Goal: Task Accomplishment & Management: Use online tool/utility

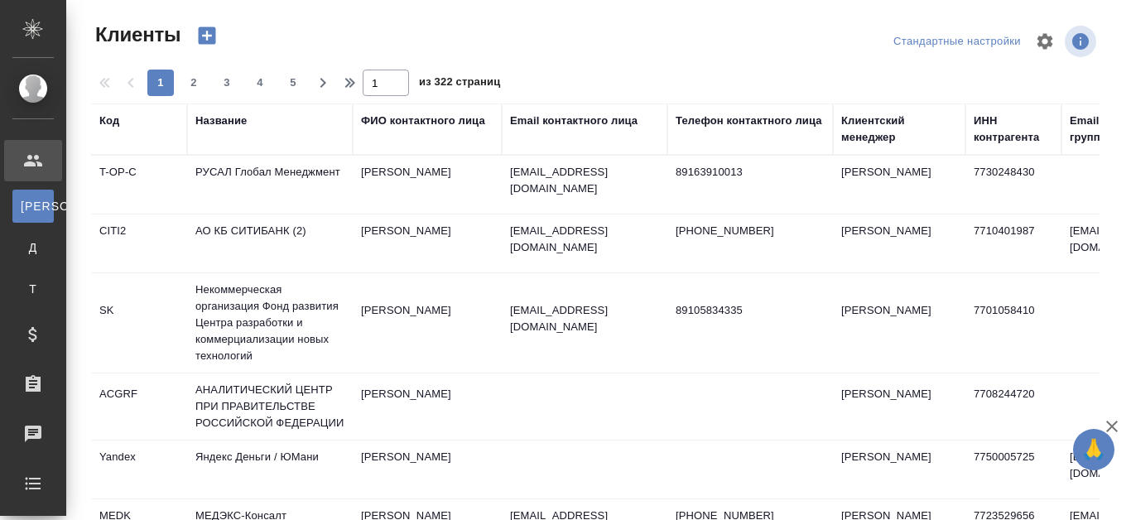
select select "RU"
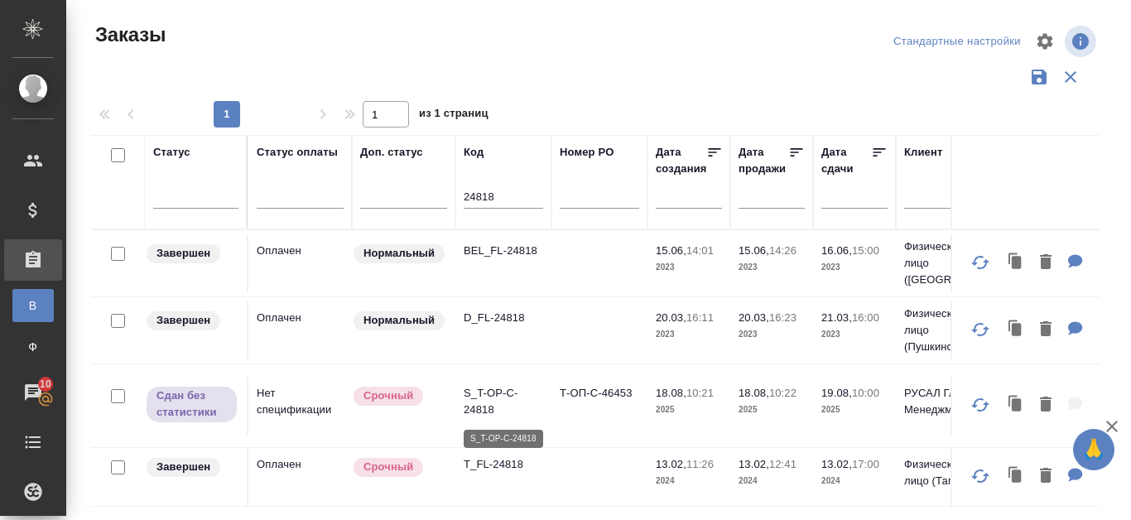
click at [478, 405] on p "S_T-OP-C-24818" at bounding box center [504, 401] width 80 height 33
click at [491, 403] on p "S_T-OP-C-24818" at bounding box center [504, 401] width 80 height 33
click at [496, 400] on p "S_T-OP-C-24818" at bounding box center [504, 401] width 80 height 33
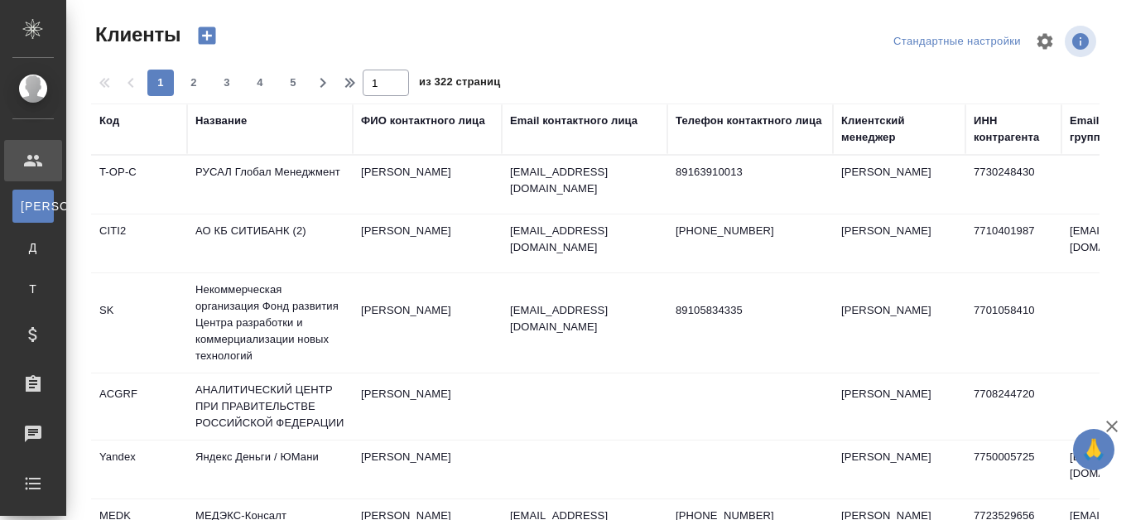
select select "RU"
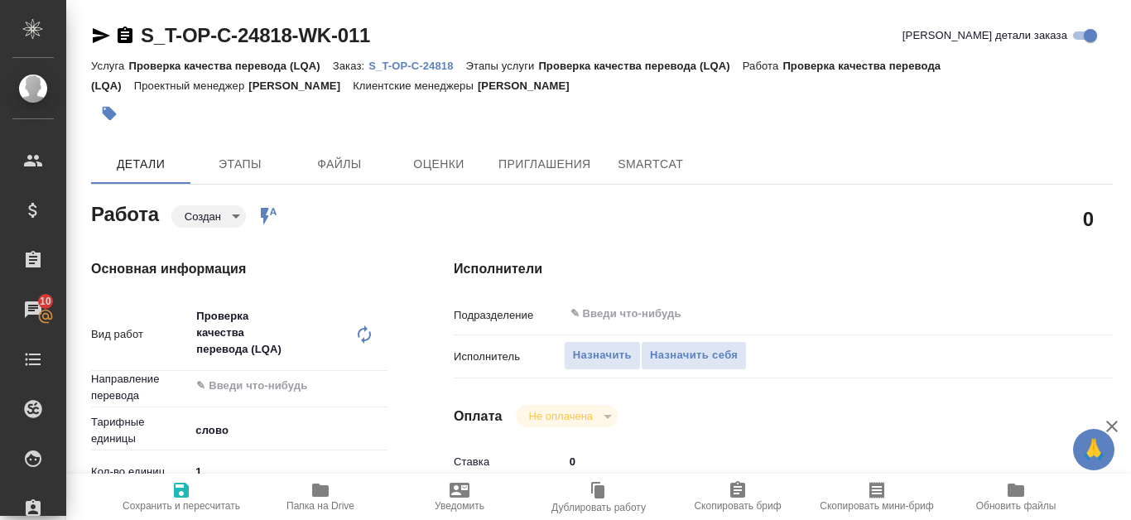
type textarea "x"
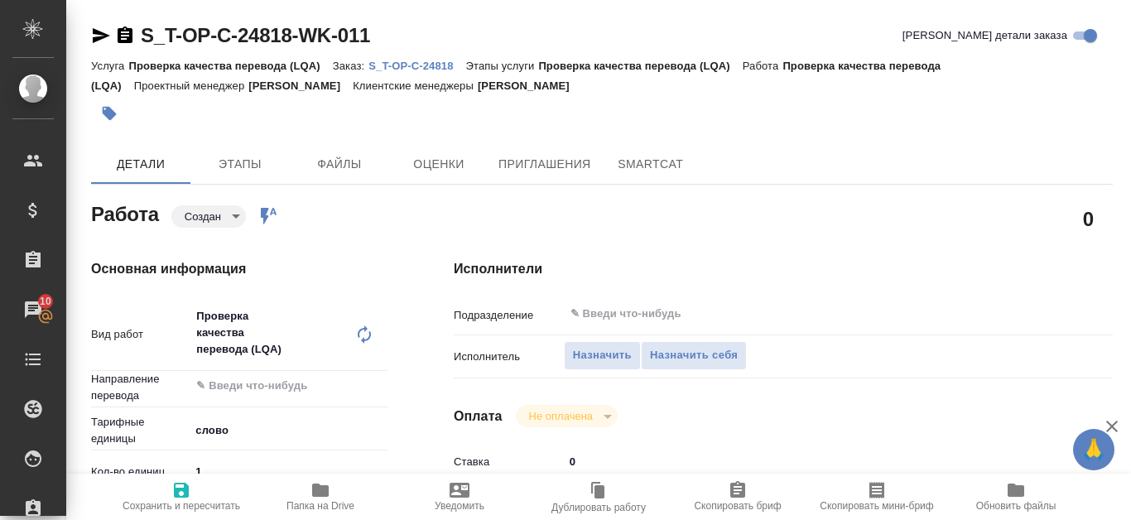
type textarea "x"
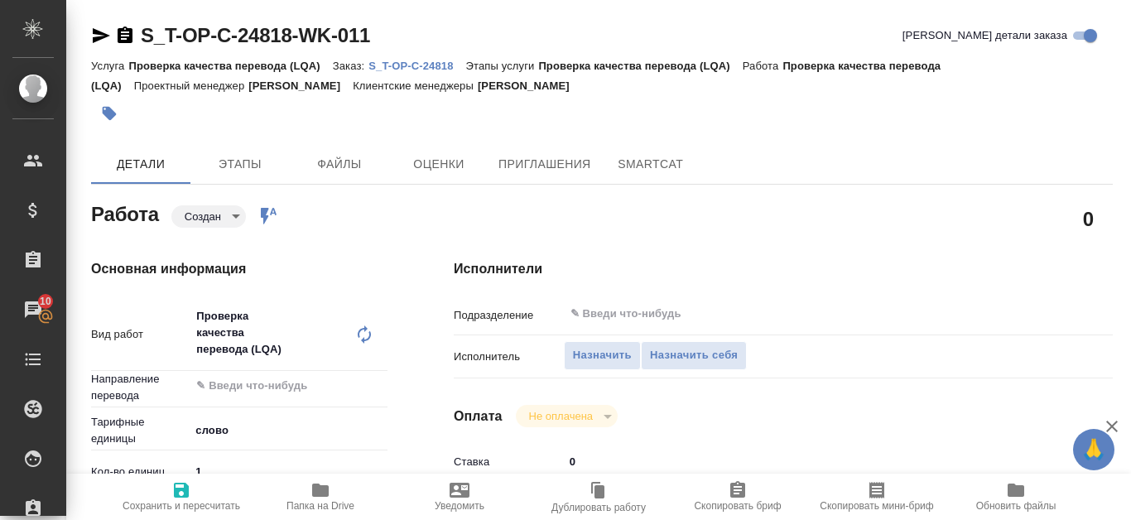
type textarea "x"
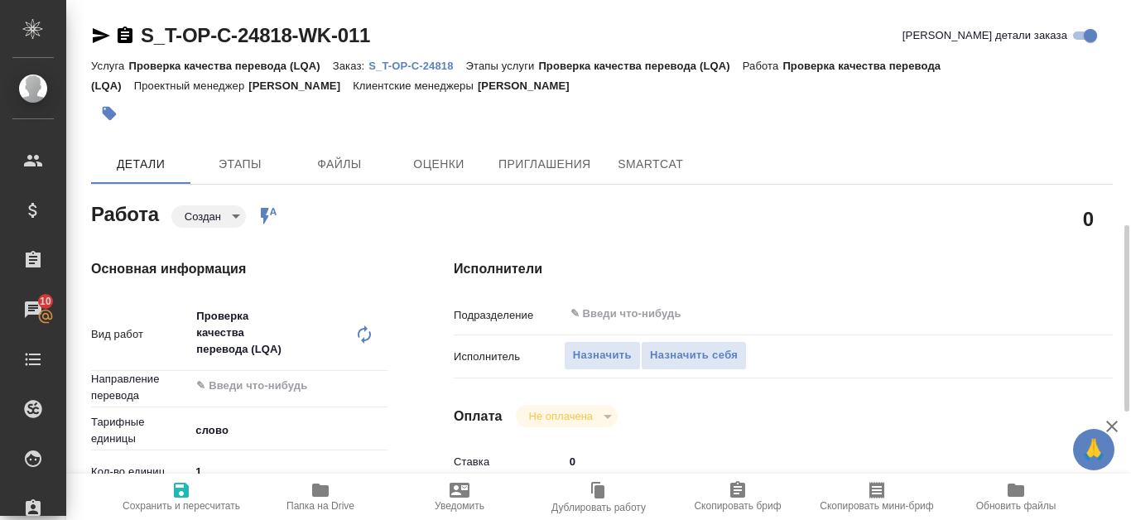
scroll to position [166, 0]
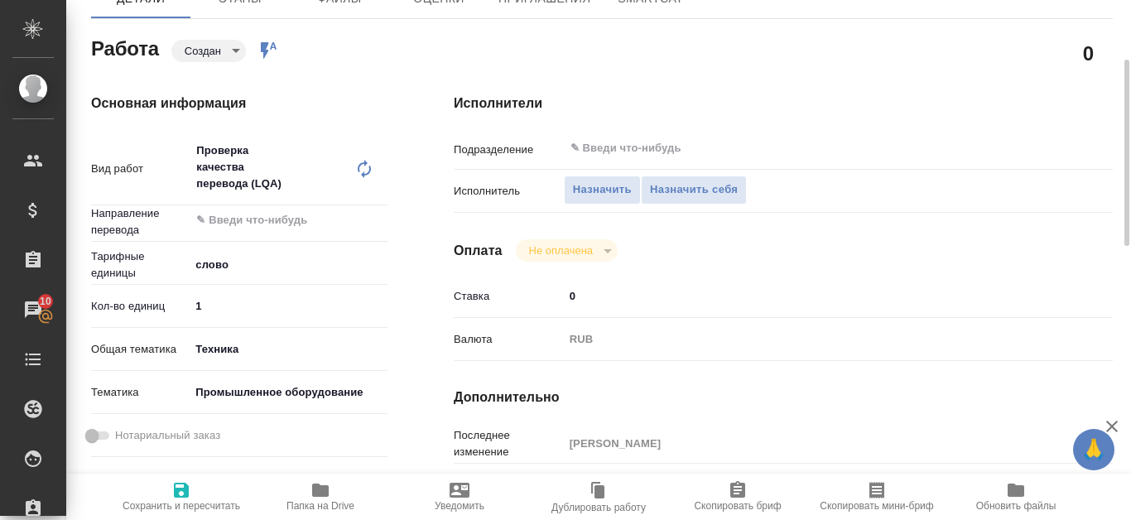
type textarea "x"
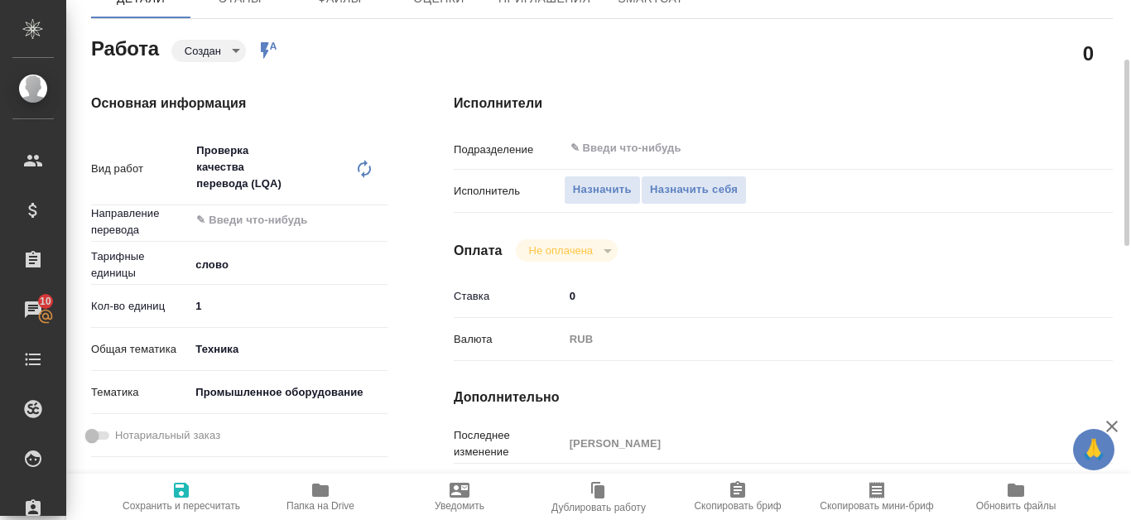
type textarea "x"
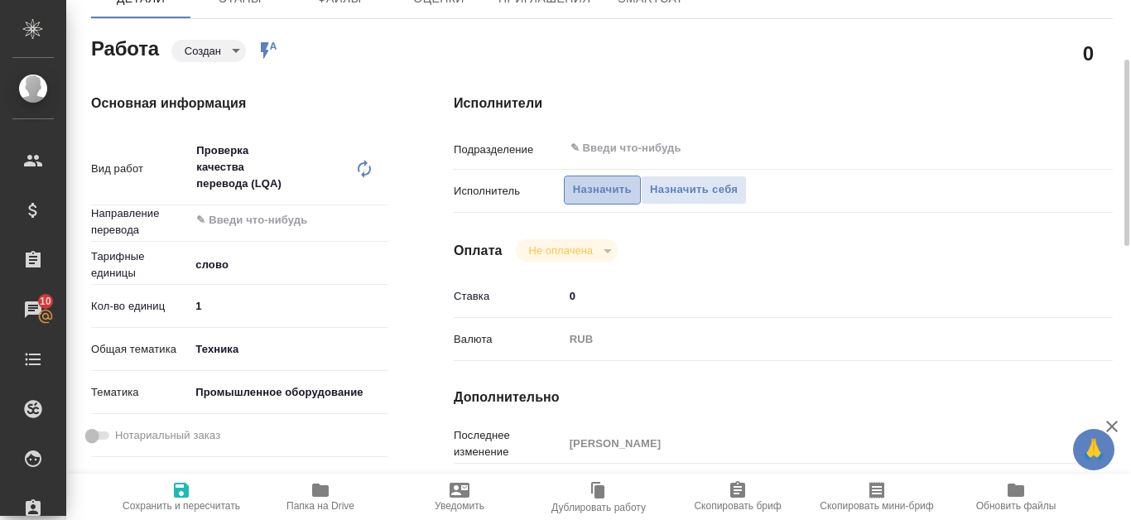
click at [618, 194] on span "Назначить" at bounding box center [602, 190] width 59 height 19
type textarea "x"
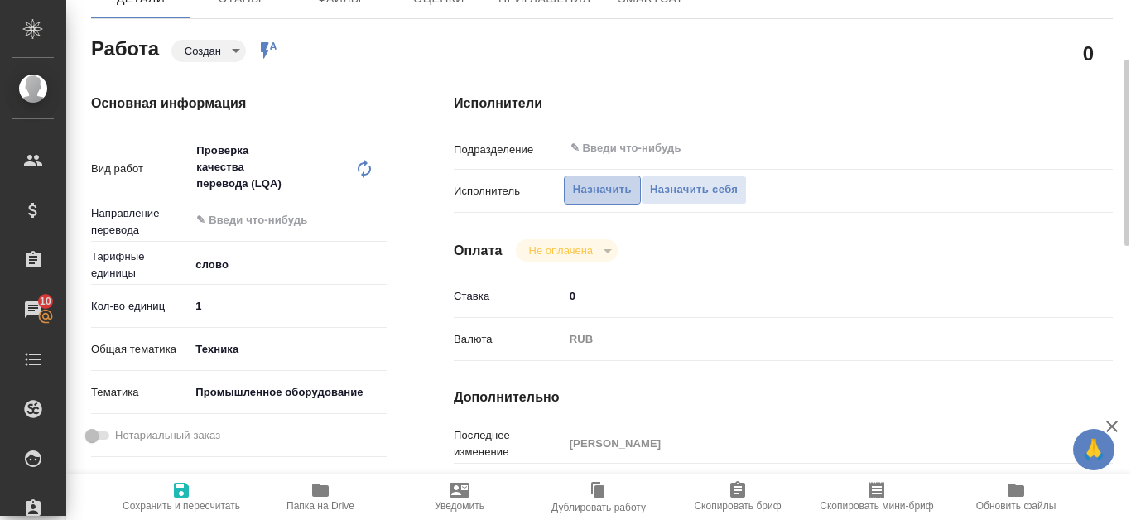
type textarea "x"
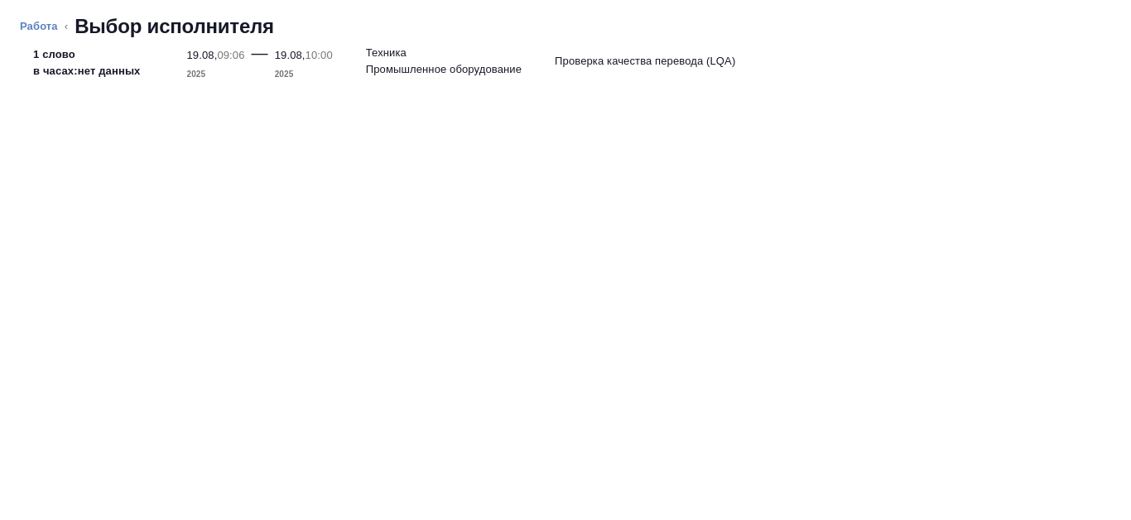
type textarea "x"
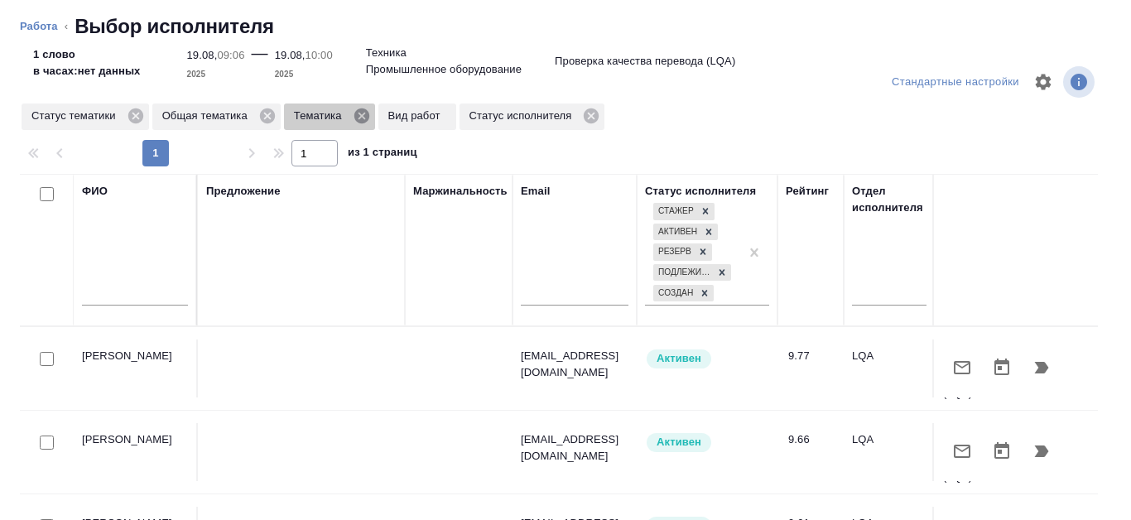
click at [359, 115] on icon at bounding box center [361, 115] width 15 height 15
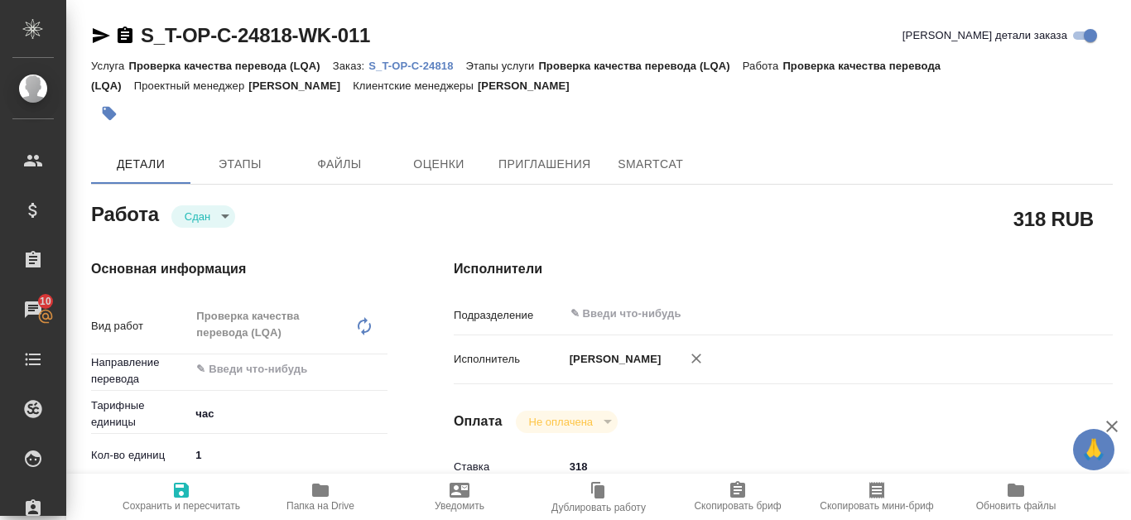
type textarea "x"
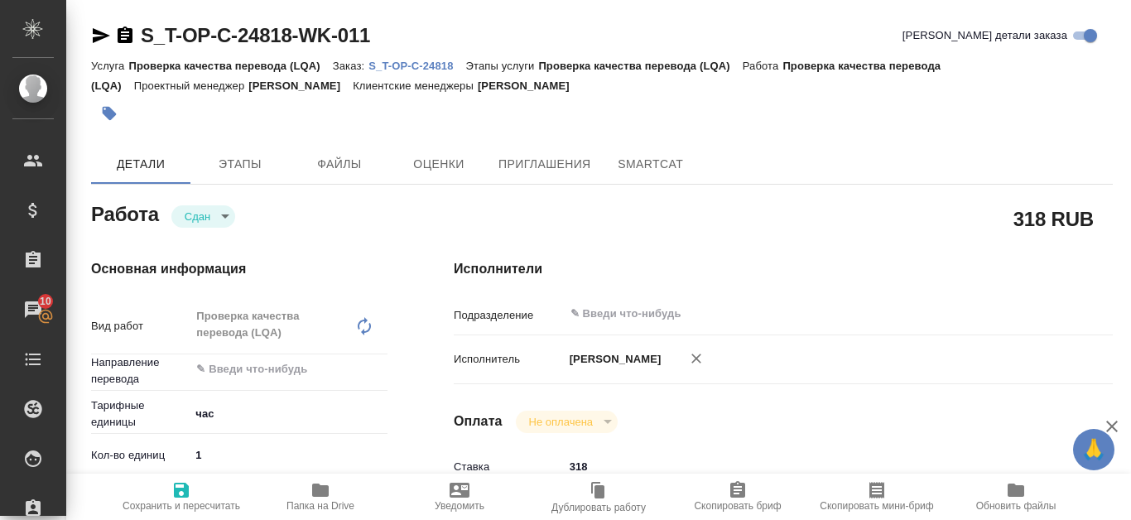
type textarea "x"
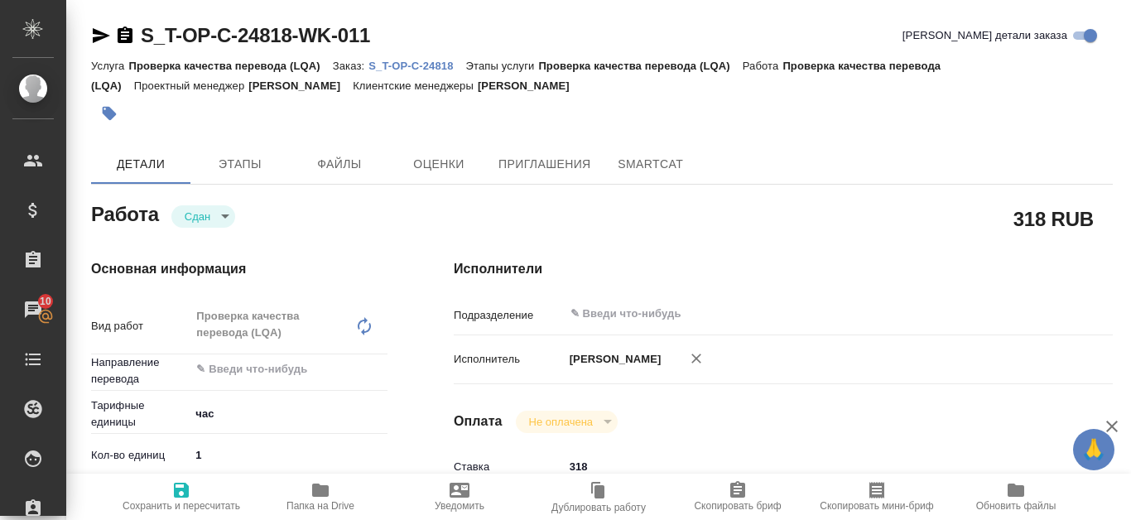
type textarea "x"
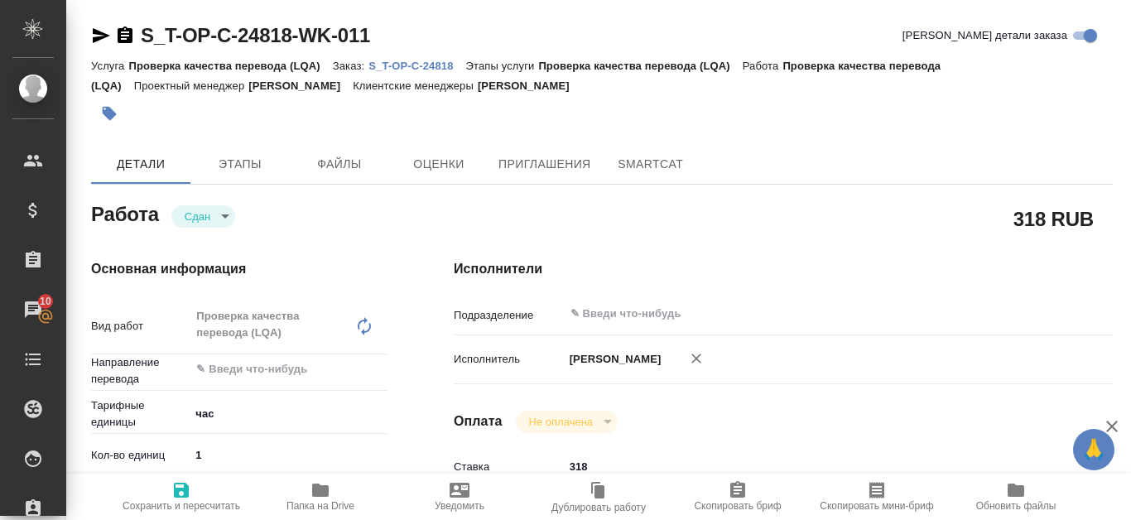
type textarea "x"
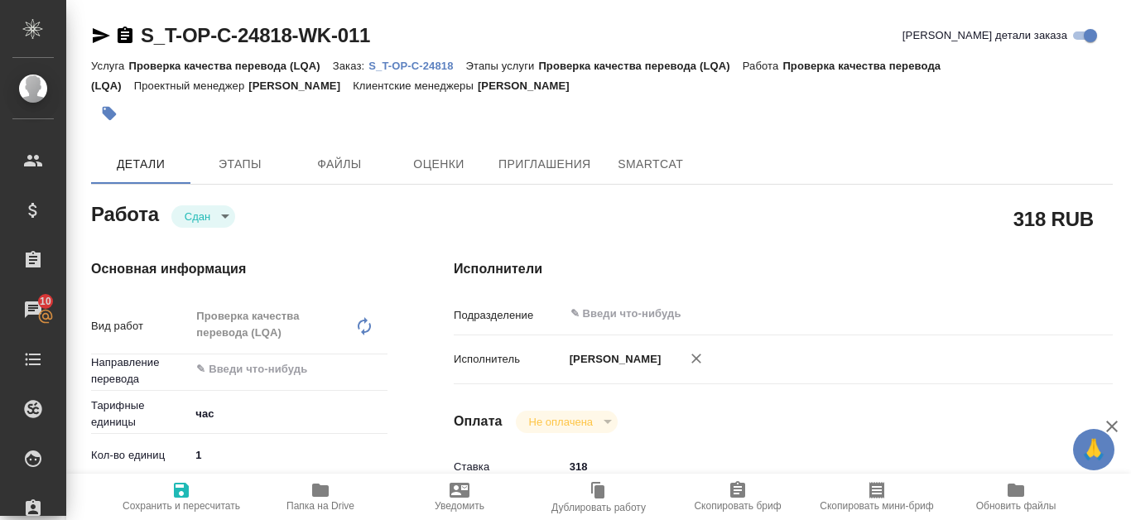
type textarea "x"
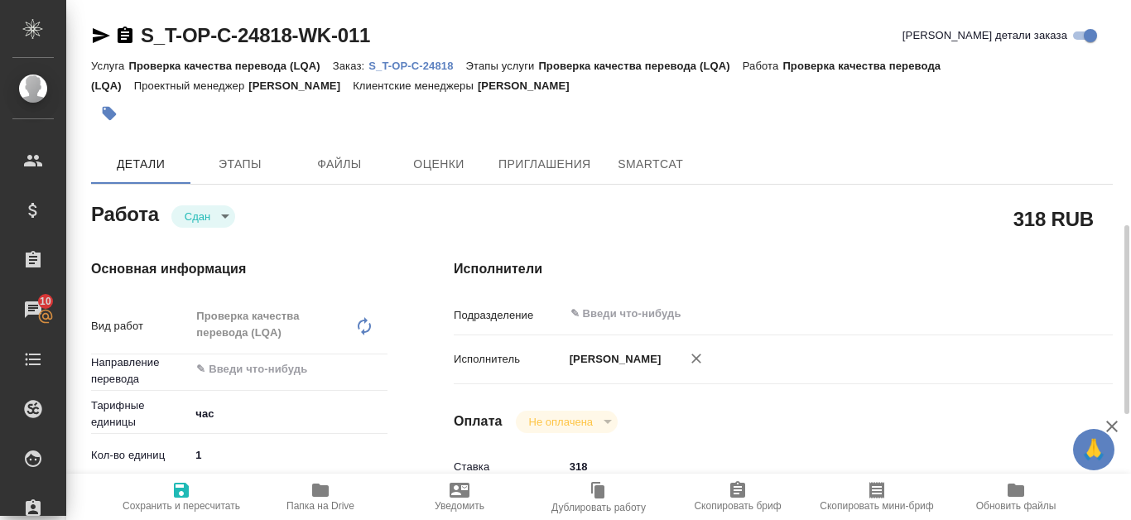
scroll to position [166, 0]
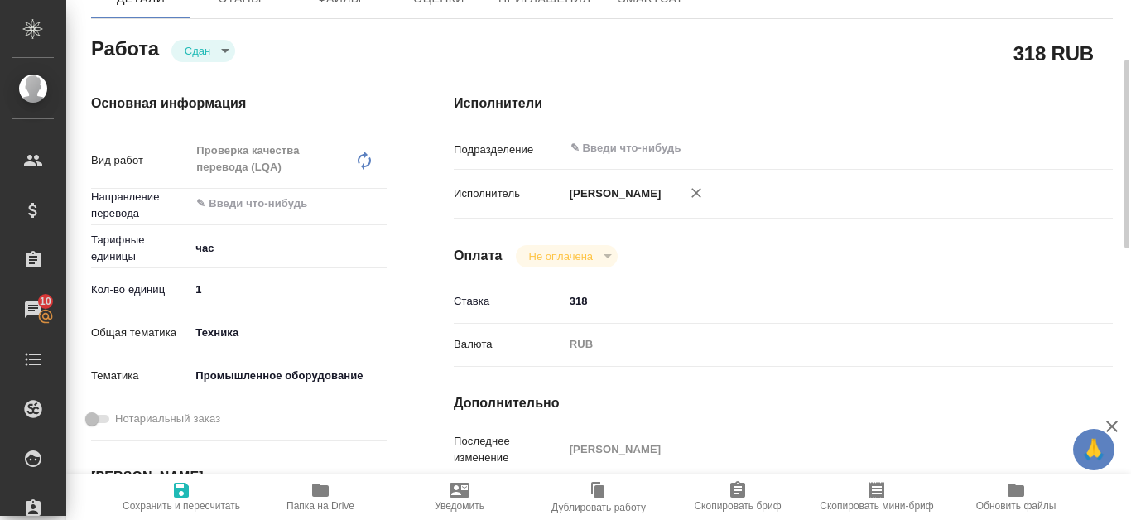
type textarea "x"
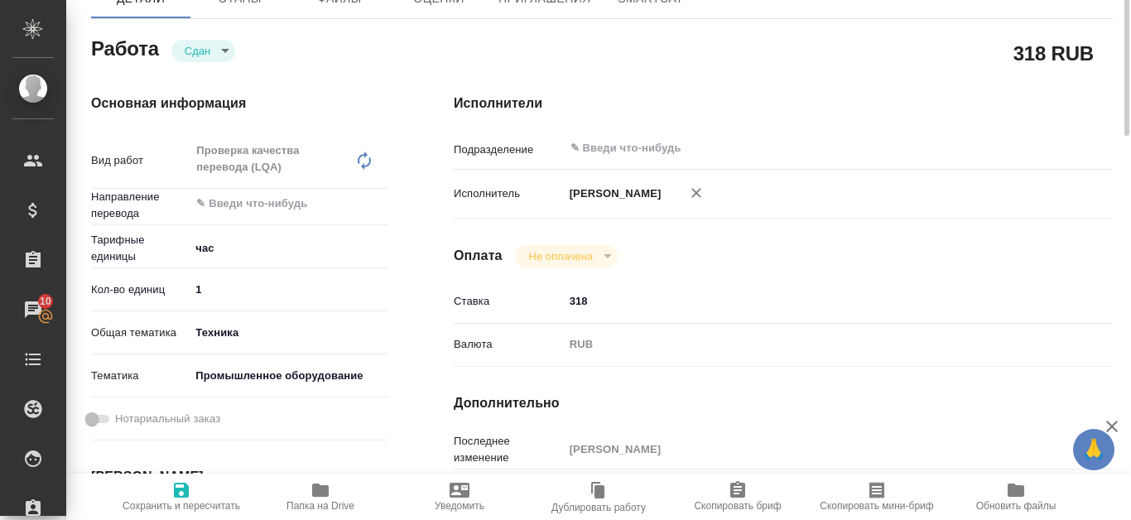
scroll to position [0, 0]
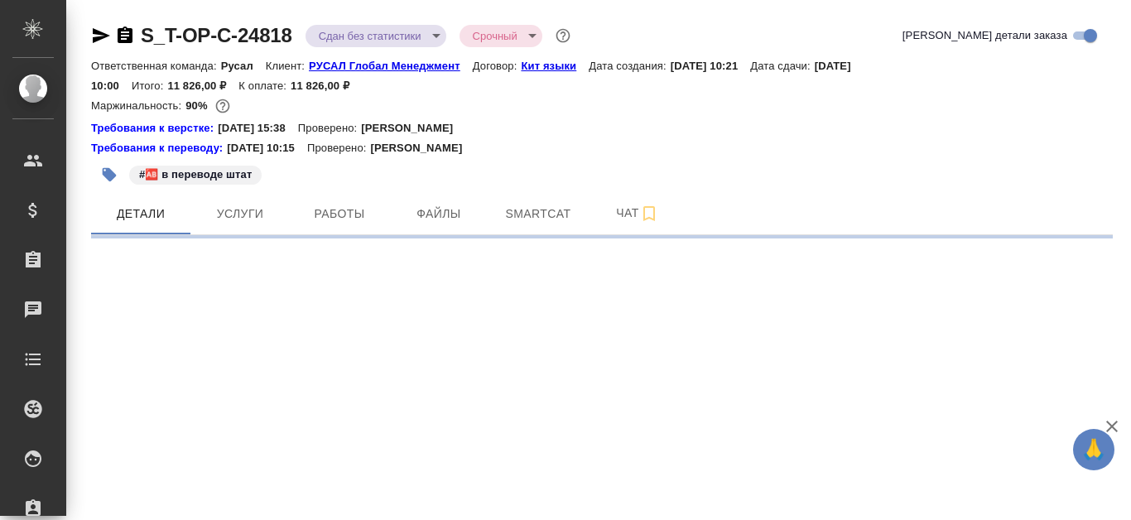
select select "RU"
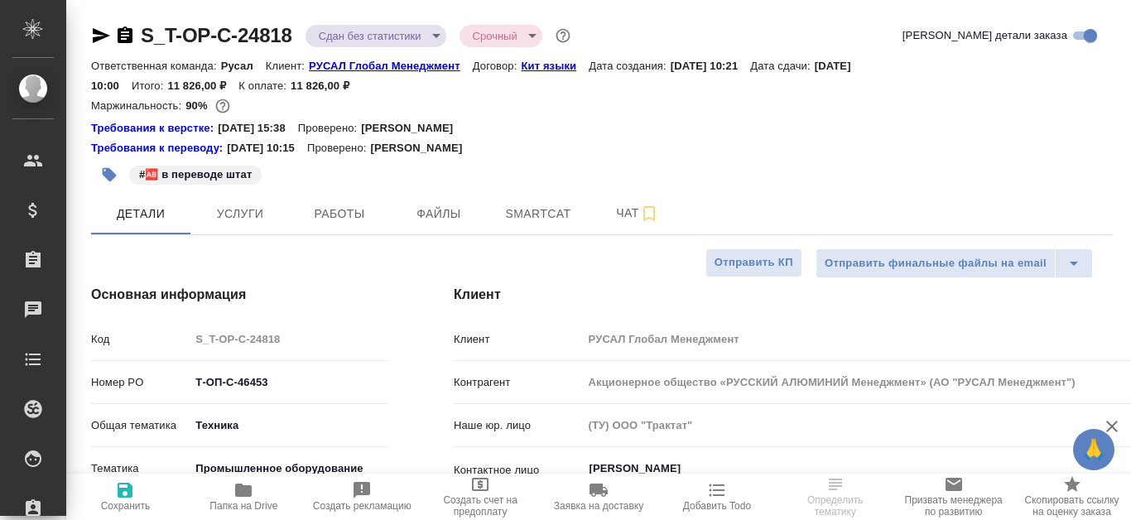
type input "[PERSON_NAME]"
type textarea "x"
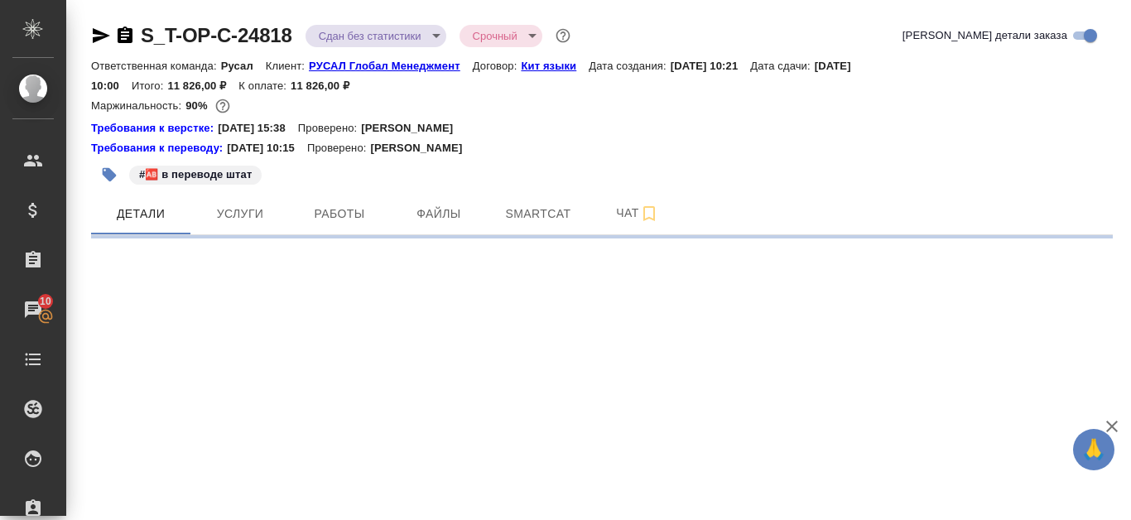
select select "RU"
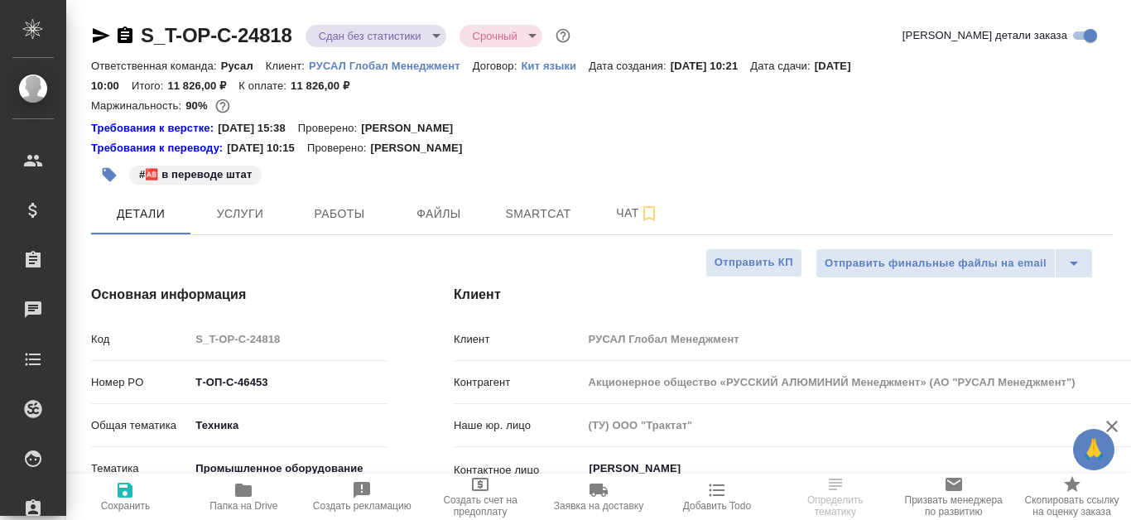
scroll to position [166, 0]
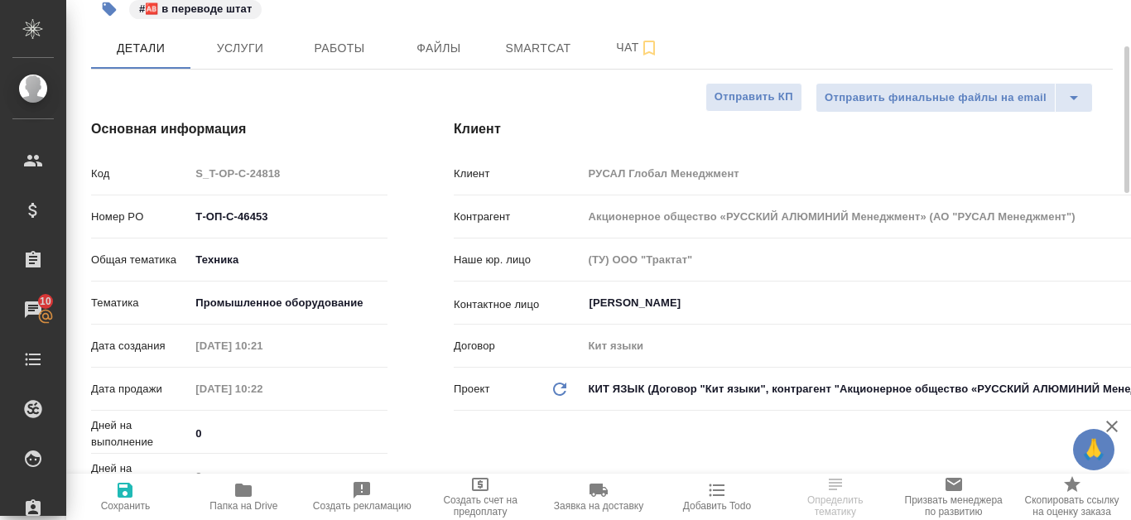
type textarea "x"
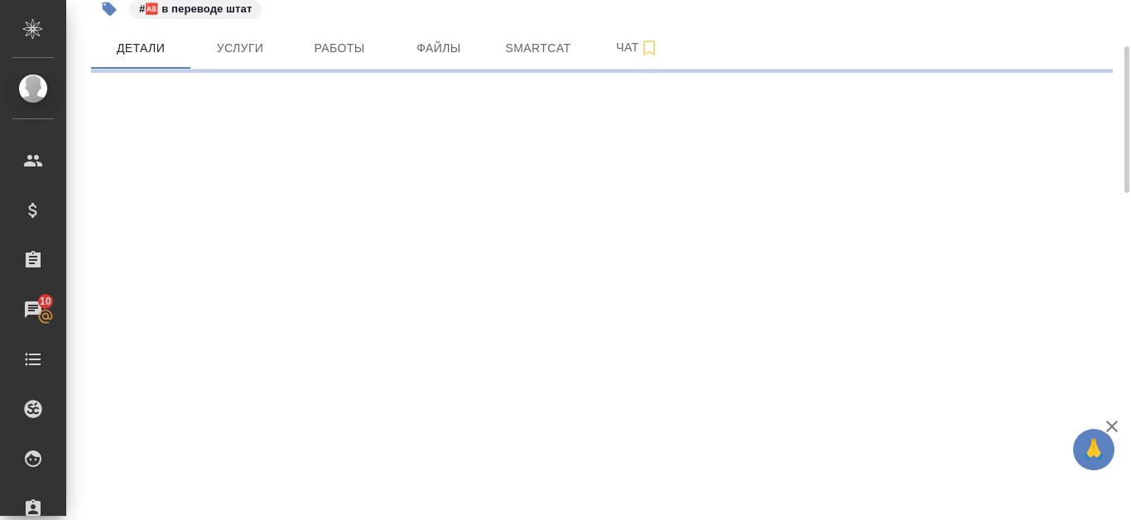
select select "RU"
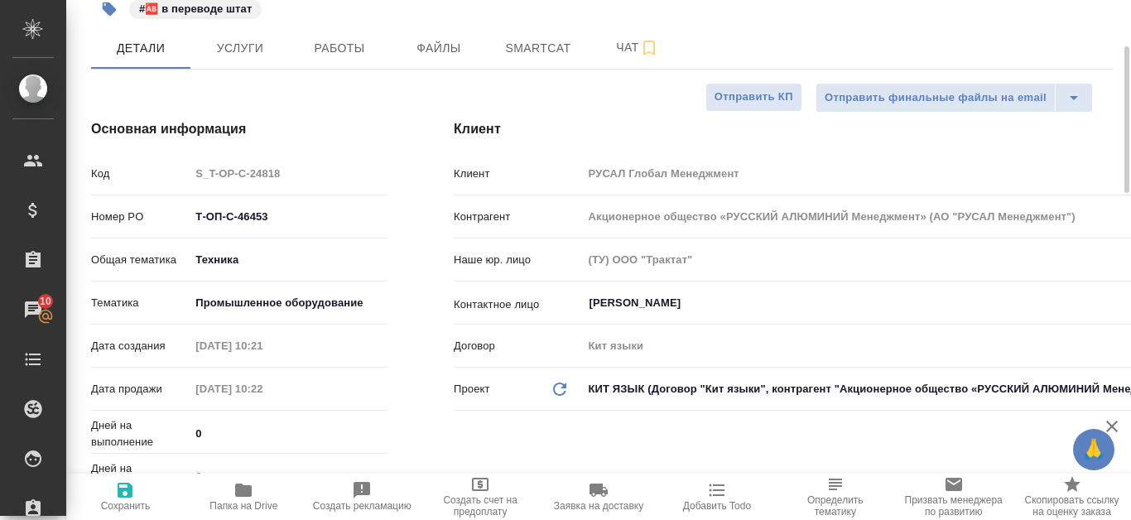
type textarea "x"
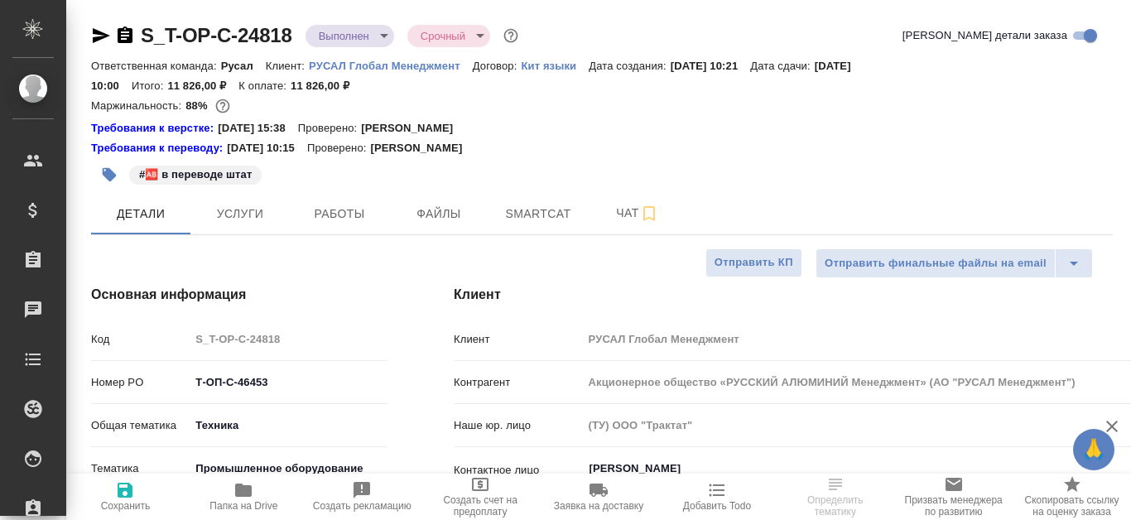
select select "RU"
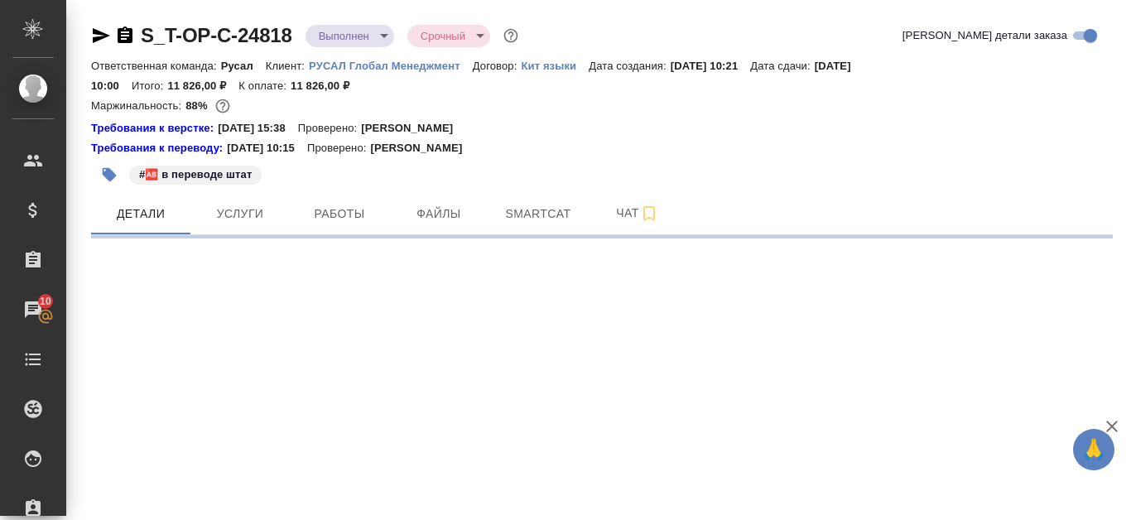
select select "RU"
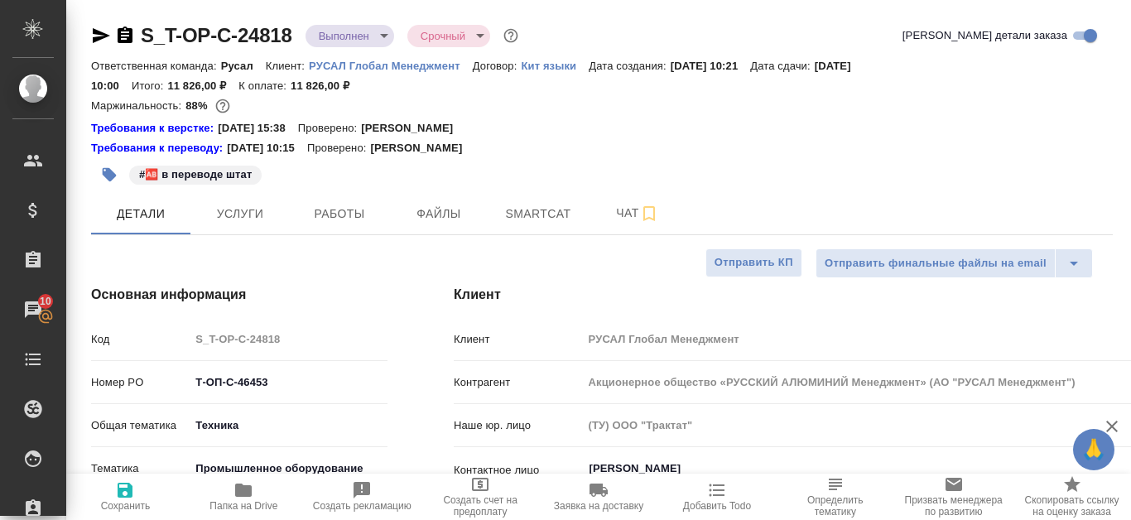
type textarea "x"
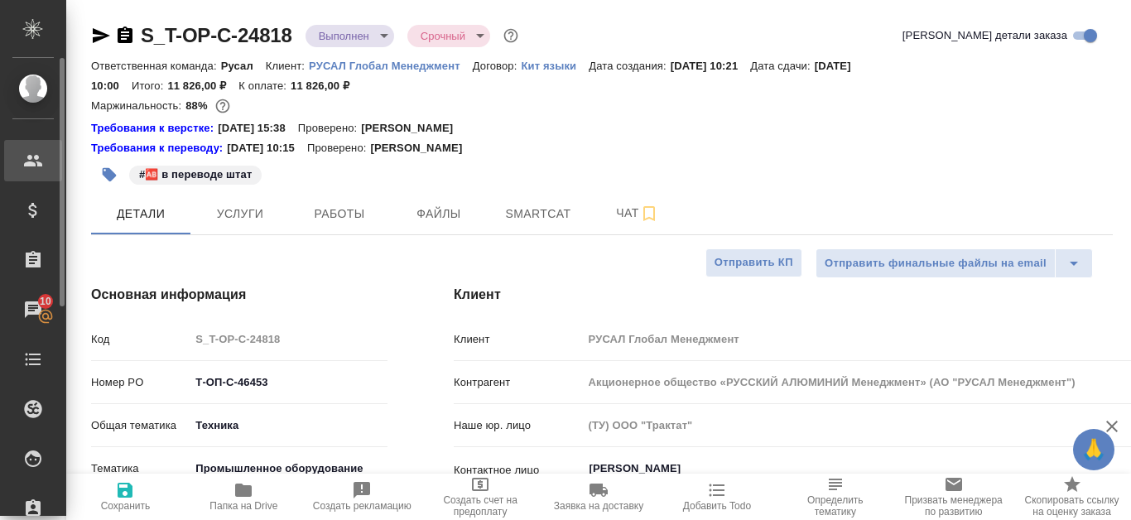
type textarea "x"
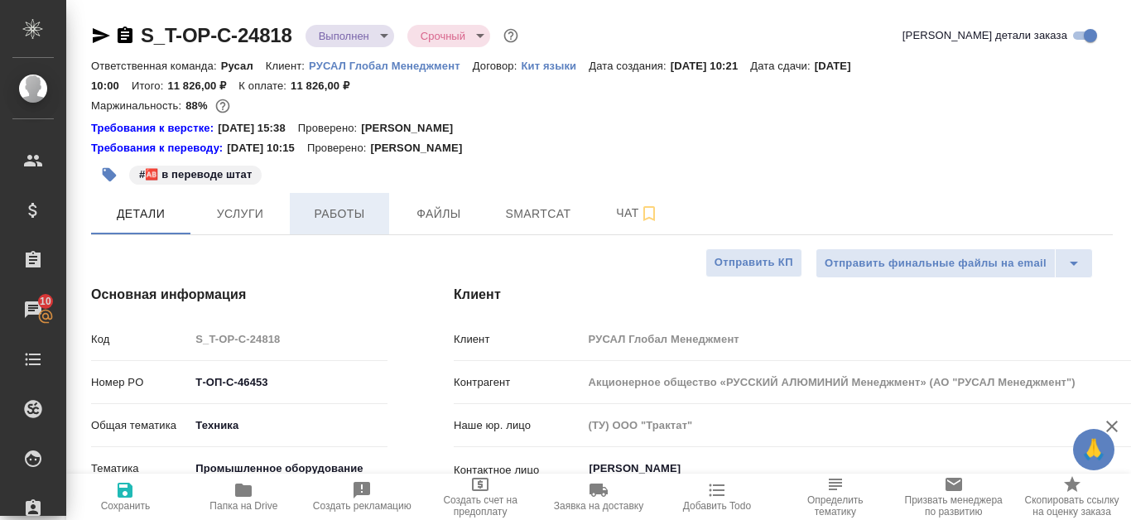
click at [360, 222] on span "Работы" at bounding box center [340, 214] width 80 height 21
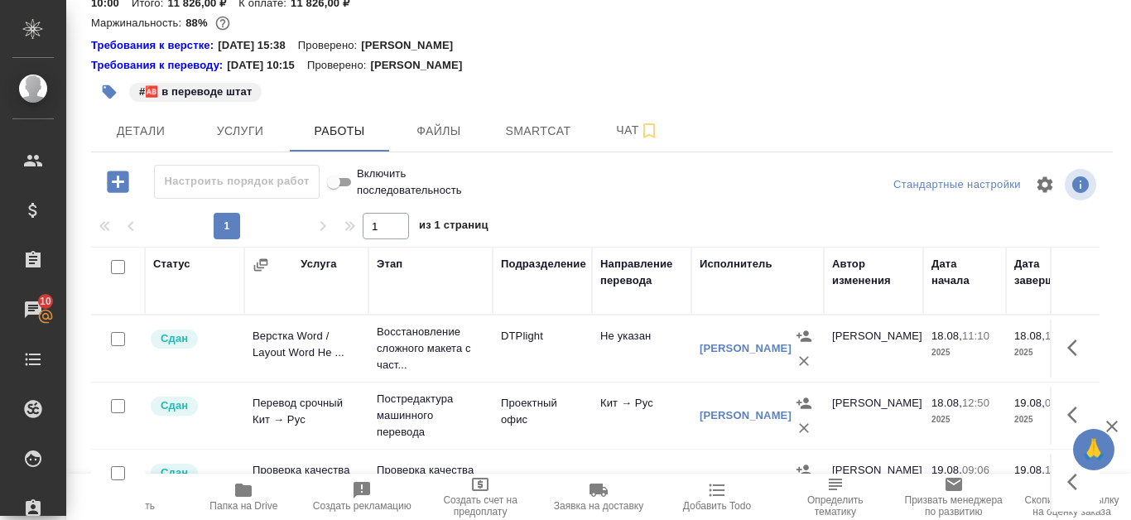
scroll to position [166, 0]
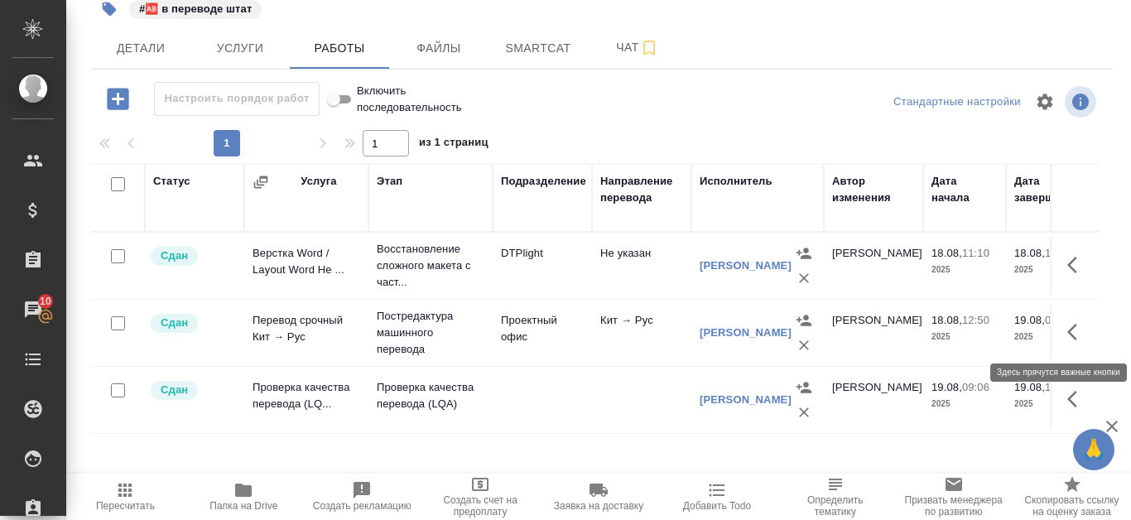
click at [1068, 332] on icon "button" at bounding box center [1078, 332] width 20 height 20
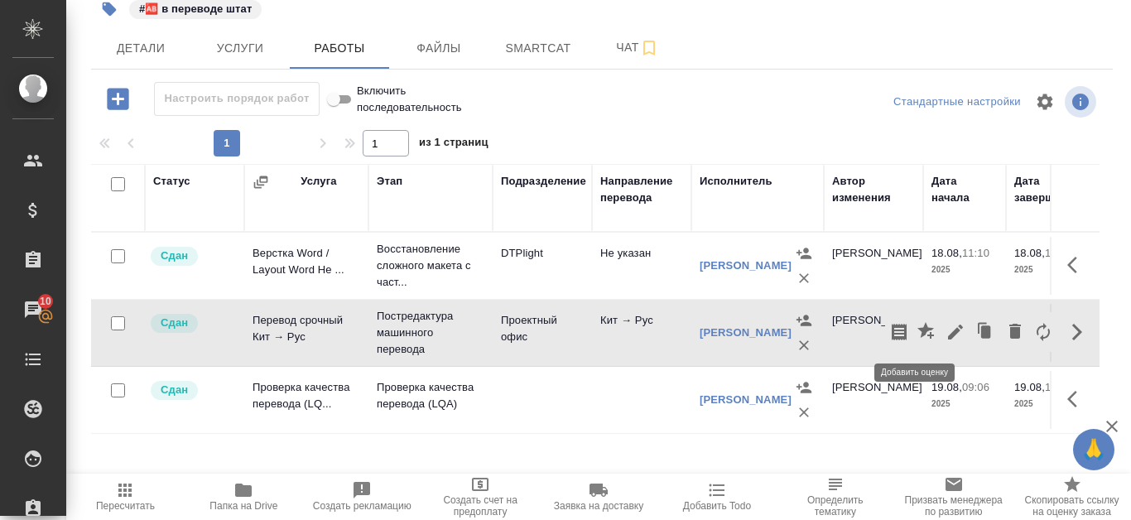
click at [918, 340] on icon "button" at bounding box center [928, 332] width 20 height 20
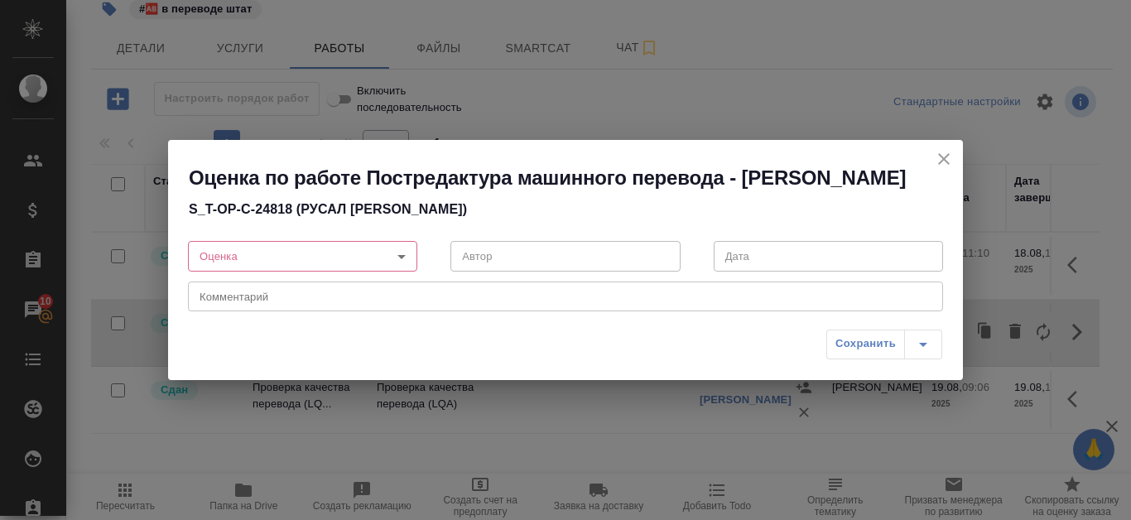
click at [393, 253] on body "🙏 .cls-1 fill:#fff; AWATERA Kanataeva Ekaterina Клиенты Спецификации Заказы 10 …" at bounding box center [565, 260] width 1131 height 520
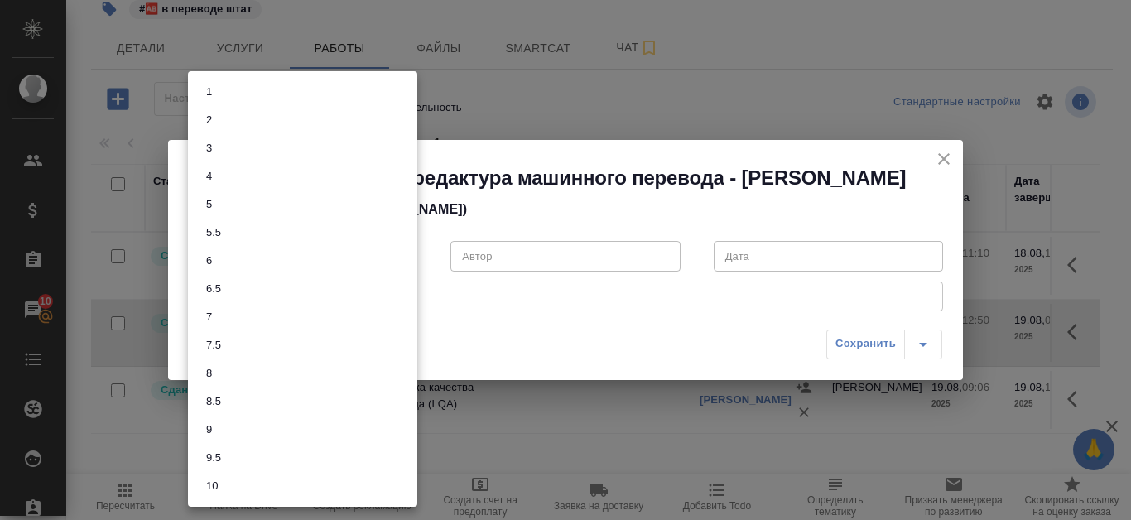
click at [297, 337] on li "7.5" at bounding box center [302, 345] width 229 height 28
type input "7.5"
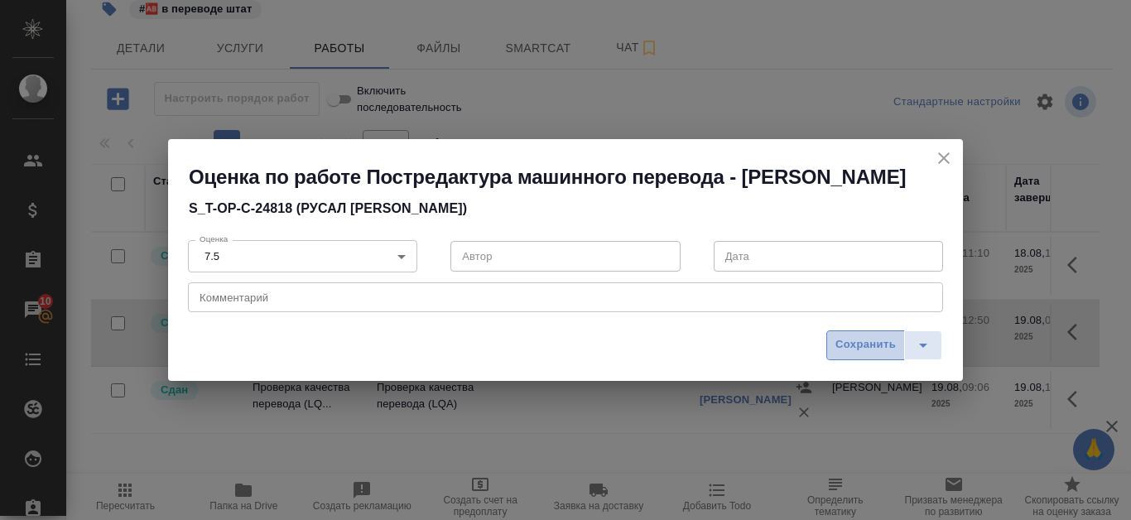
click at [844, 338] on span "Сохранить" at bounding box center [866, 344] width 60 height 19
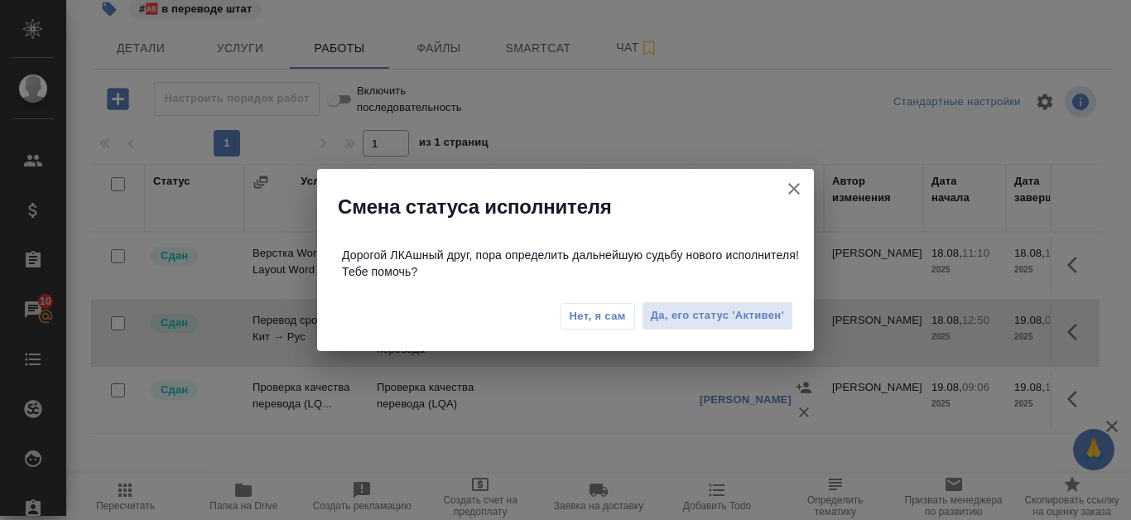
click at [603, 319] on span "Нет, я сам" at bounding box center [598, 316] width 56 height 17
